Goal: Transaction & Acquisition: Purchase product/service

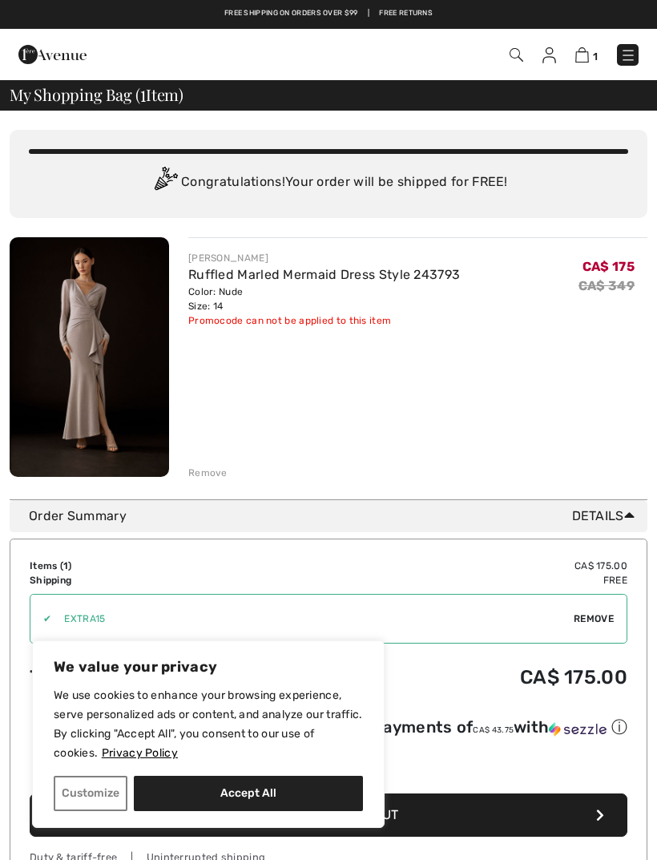
scroll to position [1, 0]
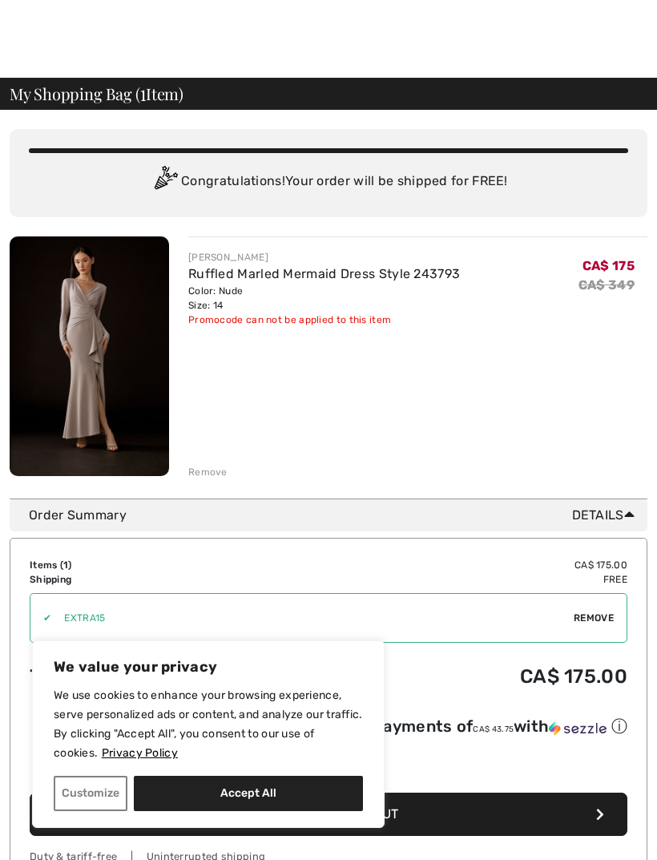
click at [252, 278] on link "Ruffled Marled Mermaid Dress Style 243793" at bounding box center [324, 273] width 272 height 15
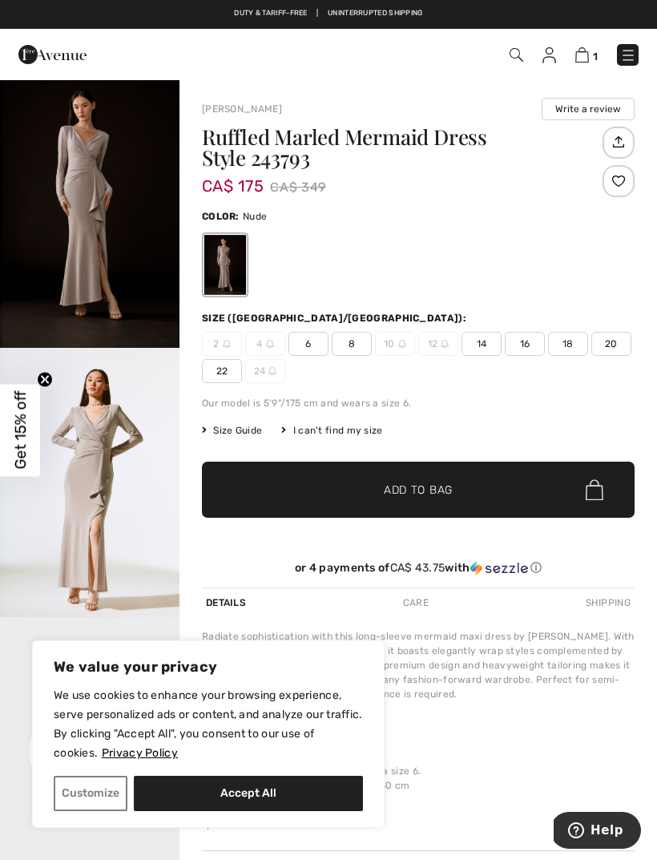
click at [100, 228] on img "1 / 4" at bounding box center [89, 213] width 179 height 269
click at [91, 511] on img "2 / 4" at bounding box center [89, 482] width 179 height 269
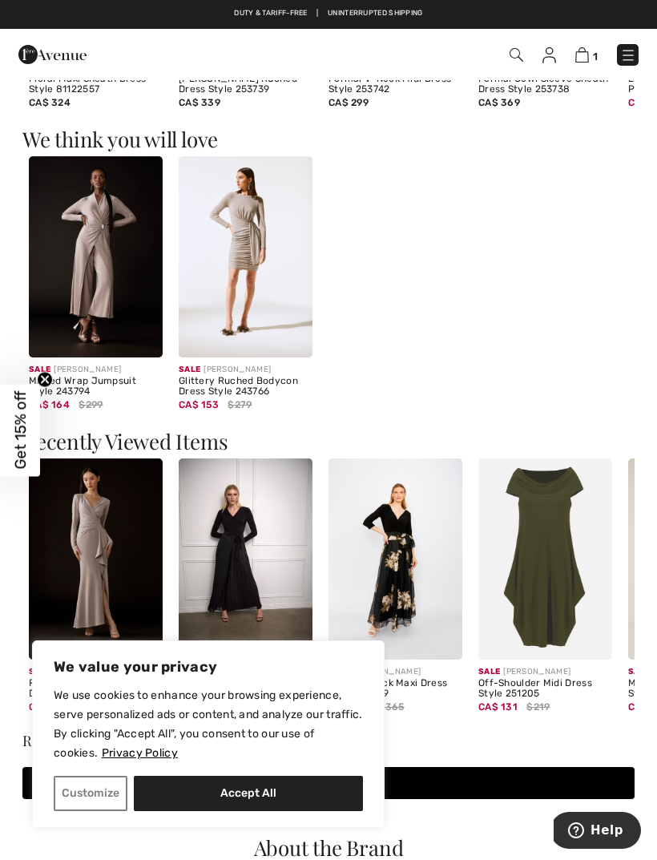
scroll to position [1121, 0]
